Goal: Navigation & Orientation: Find specific page/section

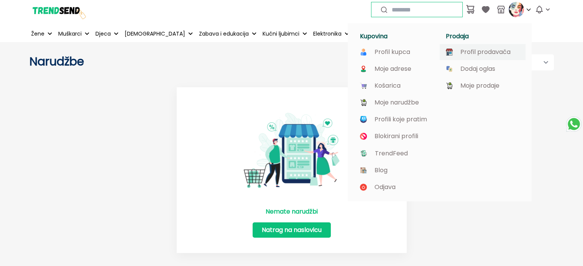
click at [486, 54] on p "Profil prodavača" at bounding box center [485, 52] width 50 height 7
